Goal: Check status: Check status

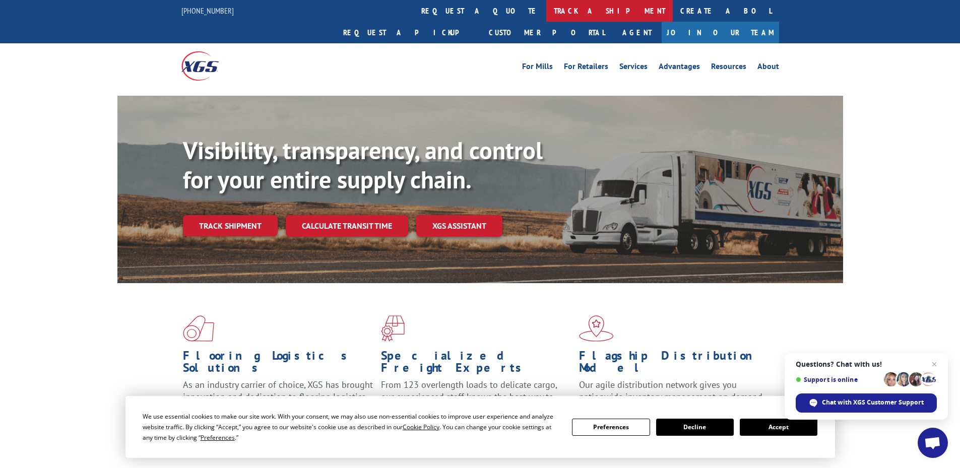
click at [546, 11] on link "track a shipment" at bounding box center [609, 11] width 126 height 22
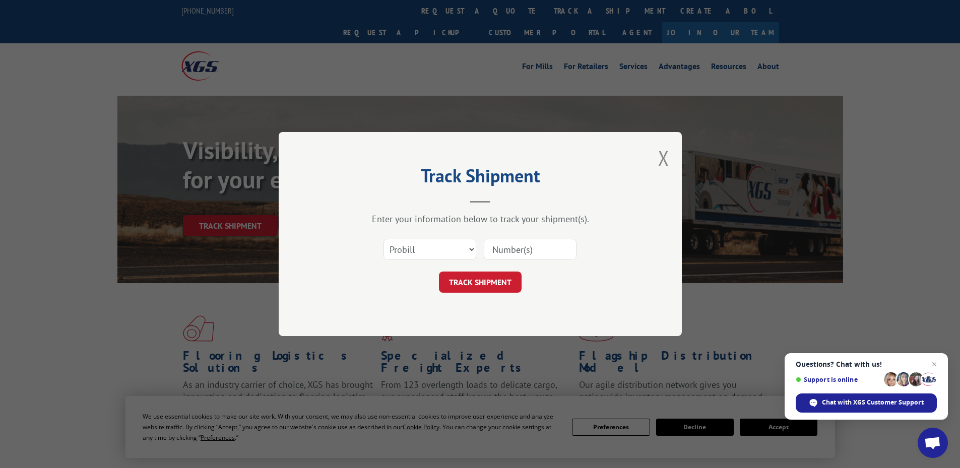
paste input "16658660"
type input "16658660"
click at [417, 246] on select "Select category... Probill BOL PO" at bounding box center [429, 249] width 93 height 21
click at [933, 364] on span "Close chat" at bounding box center [934, 364] width 13 height 13
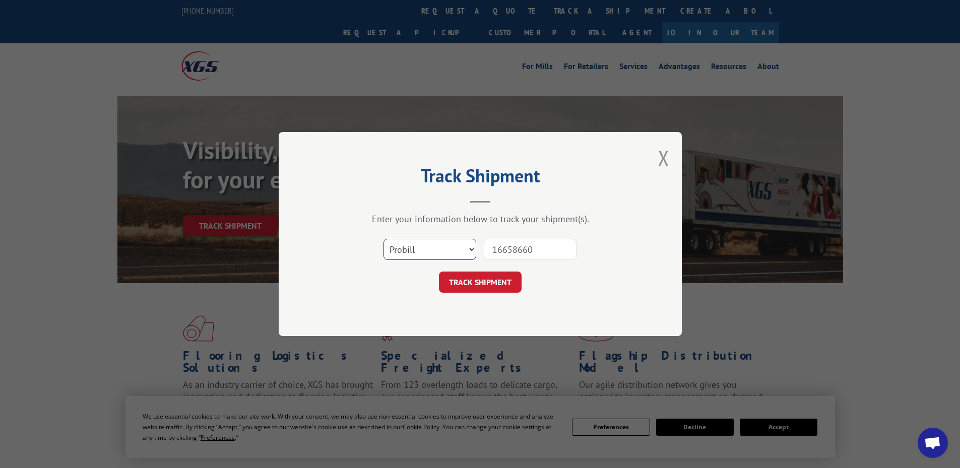
click at [409, 250] on select "Select category... Probill BOL PO" at bounding box center [429, 249] width 93 height 21
click at [383, 239] on select "Select category... Probill BOL PO" at bounding box center [429, 249] width 93 height 21
click at [486, 285] on button "TRACK SHIPMENT" at bounding box center [480, 282] width 83 height 21
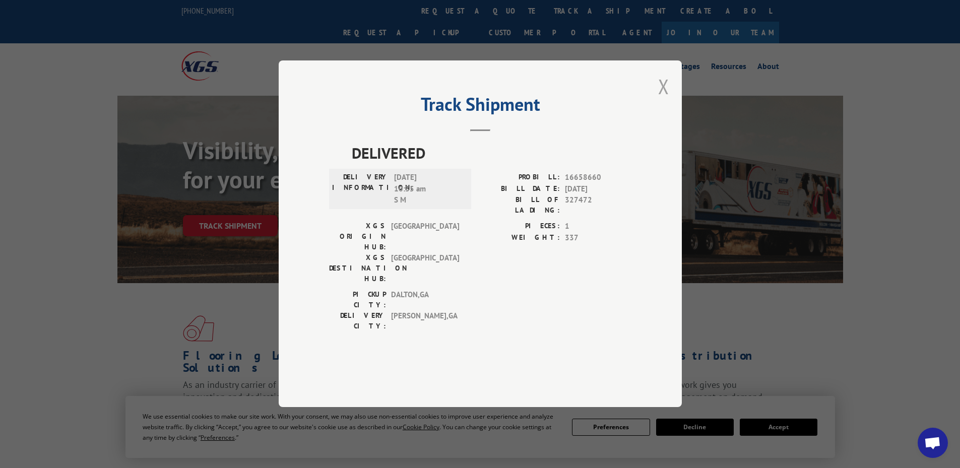
click at [668, 100] on button "Close modal" at bounding box center [663, 86] width 11 height 27
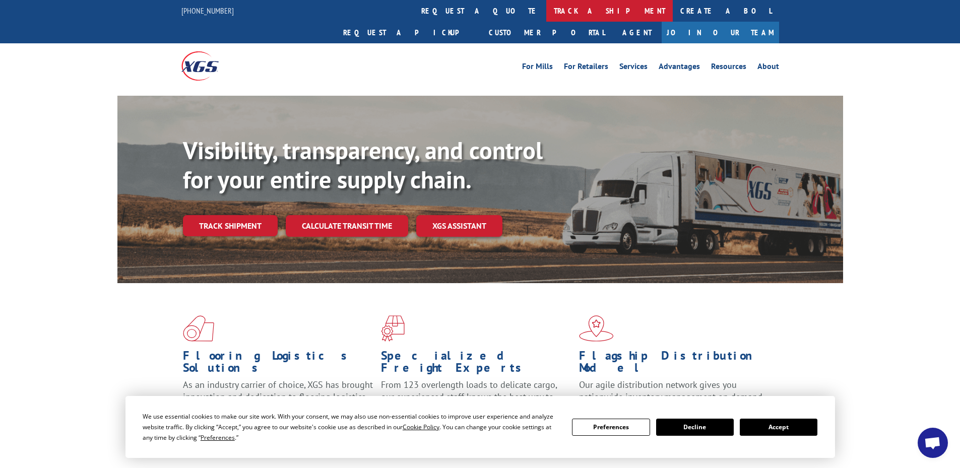
click at [546, 13] on link "track a shipment" at bounding box center [609, 11] width 126 height 22
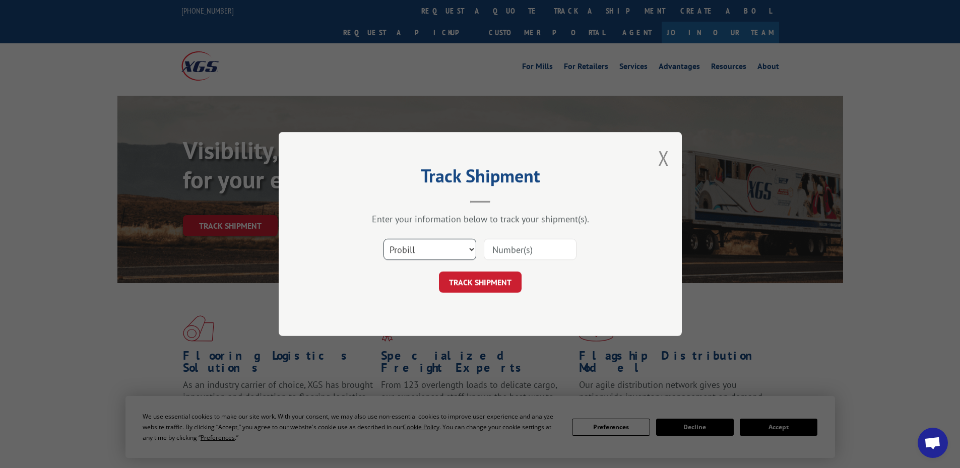
click at [402, 247] on select "Select category... Probill BOL PO" at bounding box center [429, 249] width 93 height 21
select select "po"
click at [383, 239] on select "Select category... Probill BOL PO" at bounding box center [429, 249] width 93 height 21
paste input "01513372"
type input "01513372"
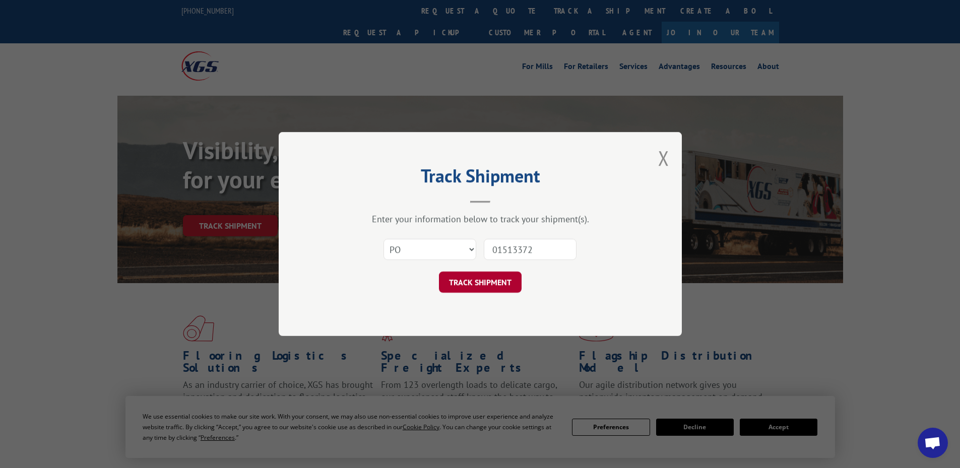
click at [477, 282] on button "TRACK SHIPMENT" at bounding box center [480, 282] width 83 height 21
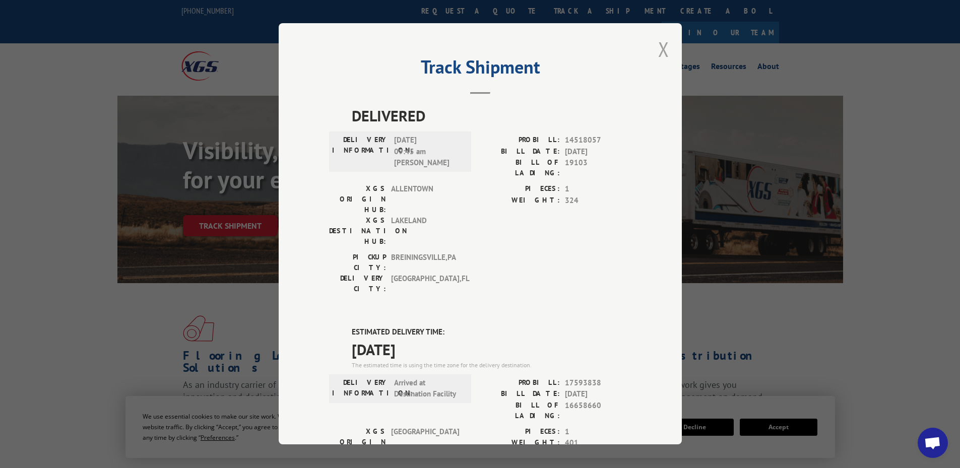
click at [658, 50] on button "Close modal" at bounding box center [663, 49] width 11 height 27
